Goal: Transaction & Acquisition: Purchase product/service

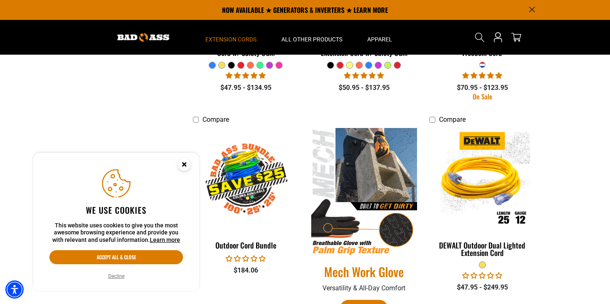
scroll to position [300, 0]
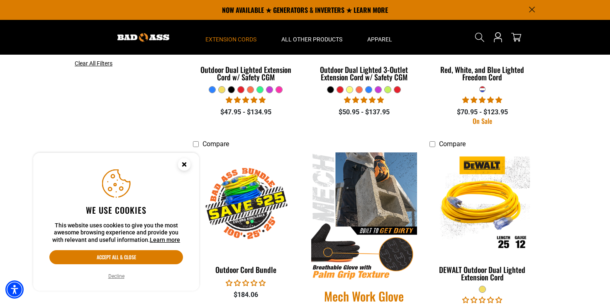
click at [184, 161] on circle "Close this option" at bounding box center [184, 164] width 12 height 12
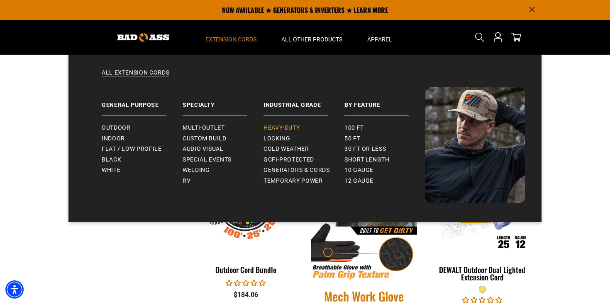
click at [281, 129] on span "Heavy-Duty" at bounding box center [281, 127] width 36 height 7
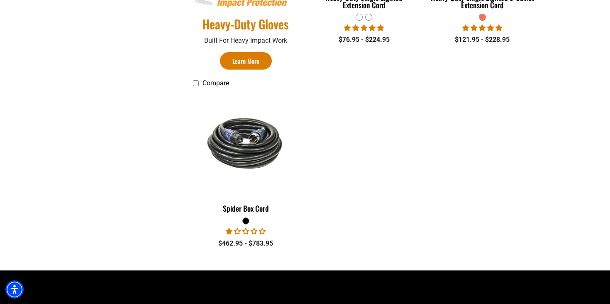
scroll to position [577, 0]
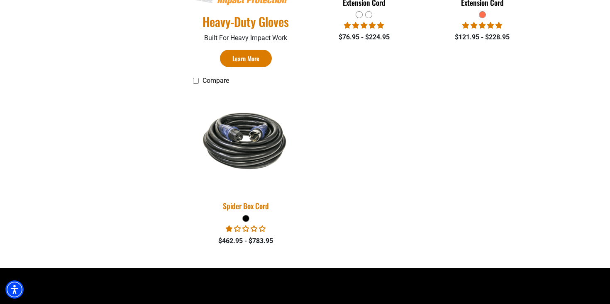
click at [253, 154] on img at bounding box center [246, 140] width 116 height 71
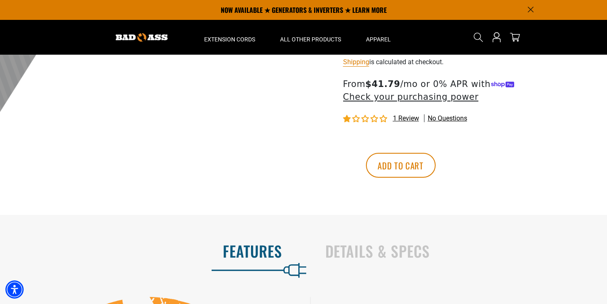
scroll to position [183, 0]
